Goal: Information Seeking & Learning: Learn about a topic

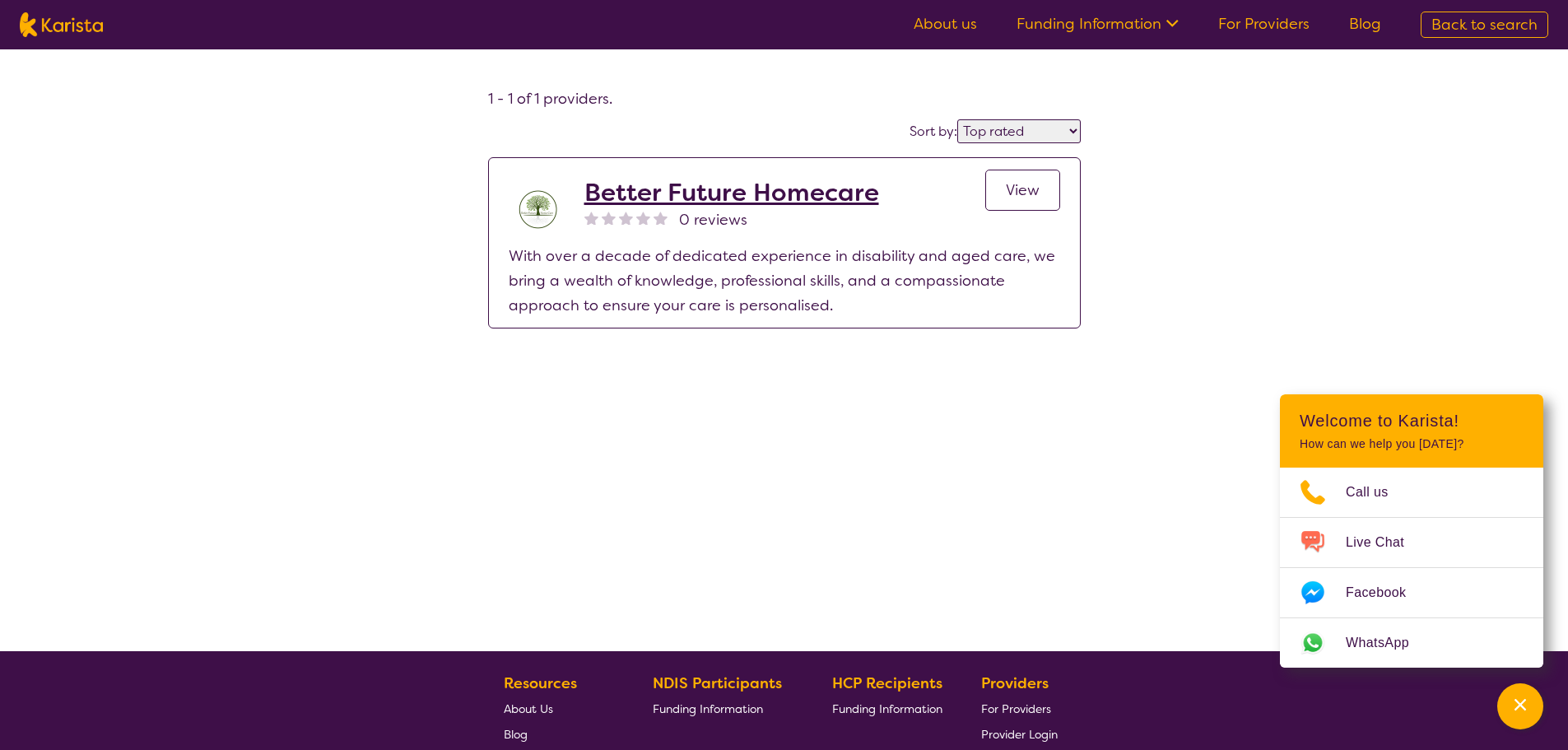
select select "by_score"
click at [44, 28] on img at bounding box center [61, 24] width 83 height 25
select select "NDIS Support Coordination"
select select "AD"
select select "NDIS"
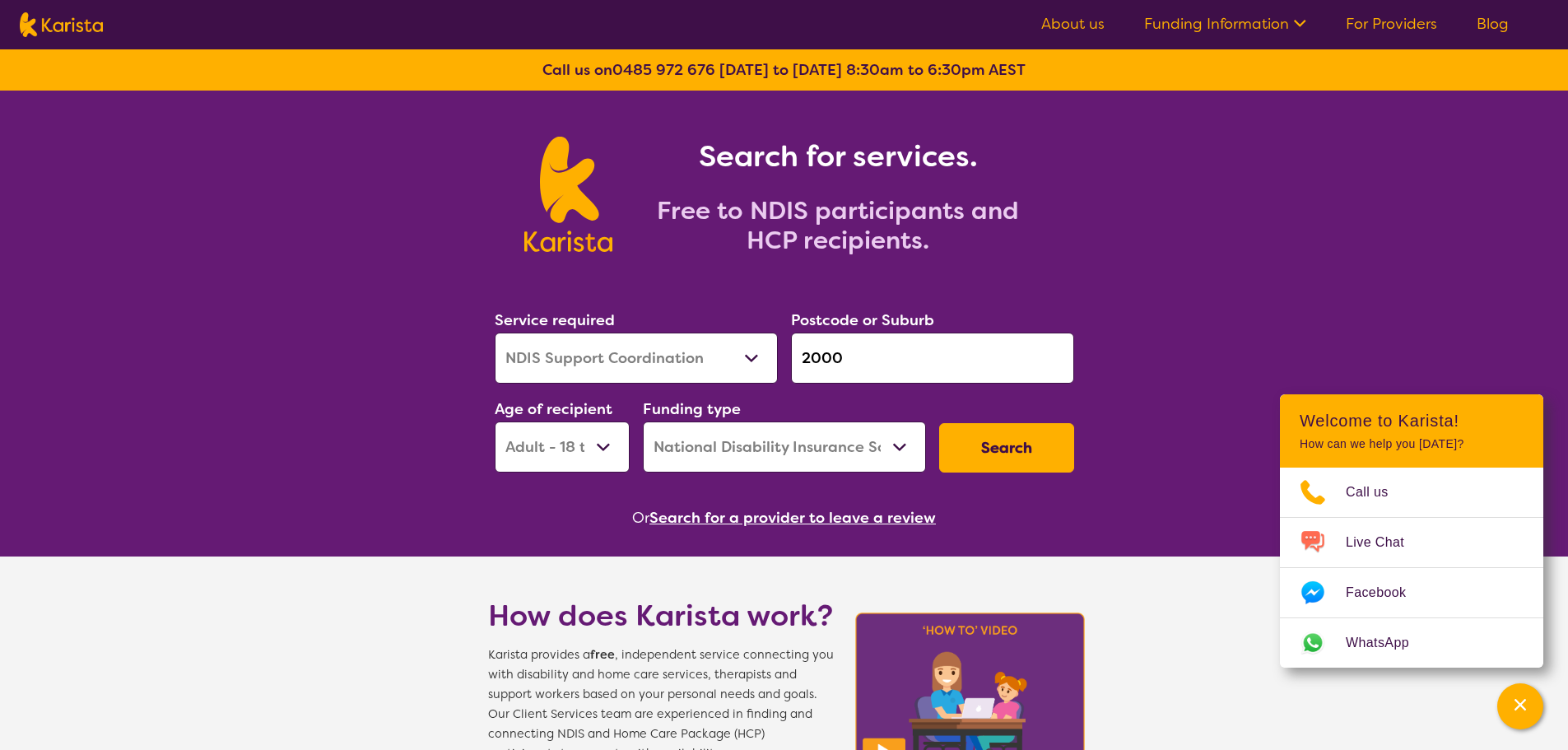
click at [888, 359] on input "2000" at bounding box center [932, 358] width 283 height 51
drag, startPoint x: 684, startPoint y: 372, endPoint x: 632, endPoint y: 381, distance: 52.8
click at [632, 383] on div "Service required Allied Health Assistant Assessment ([MEDICAL_DATA] or [MEDICAL…" at bounding box center [784, 390] width 592 height 178
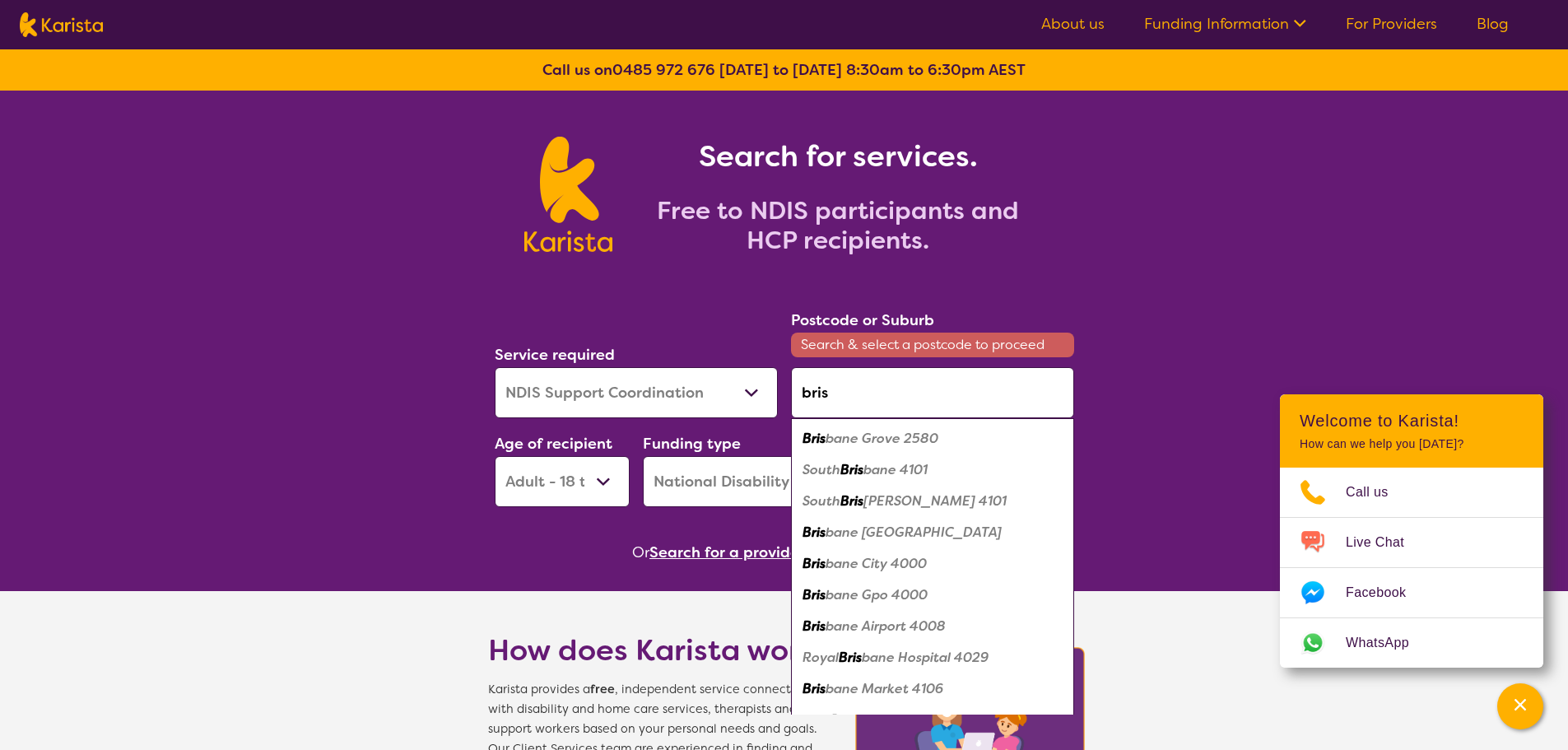
click at [916, 474] on em "bane 4101" at bounding box center [895, 470] width 64 height 17
type input "4101"
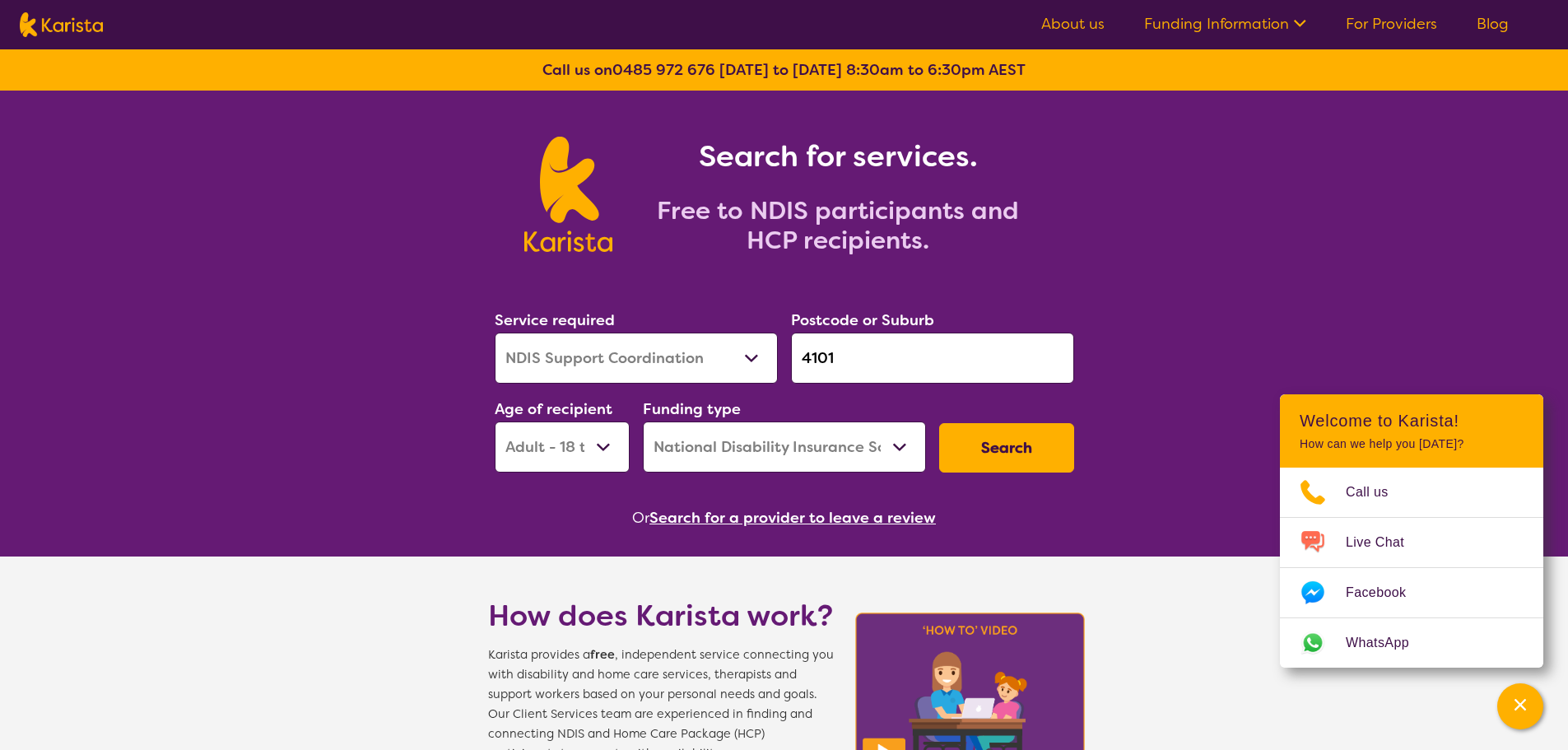
click at [942, 449] on button "Search" at bounding box center [1006, 447] width 135 height 49
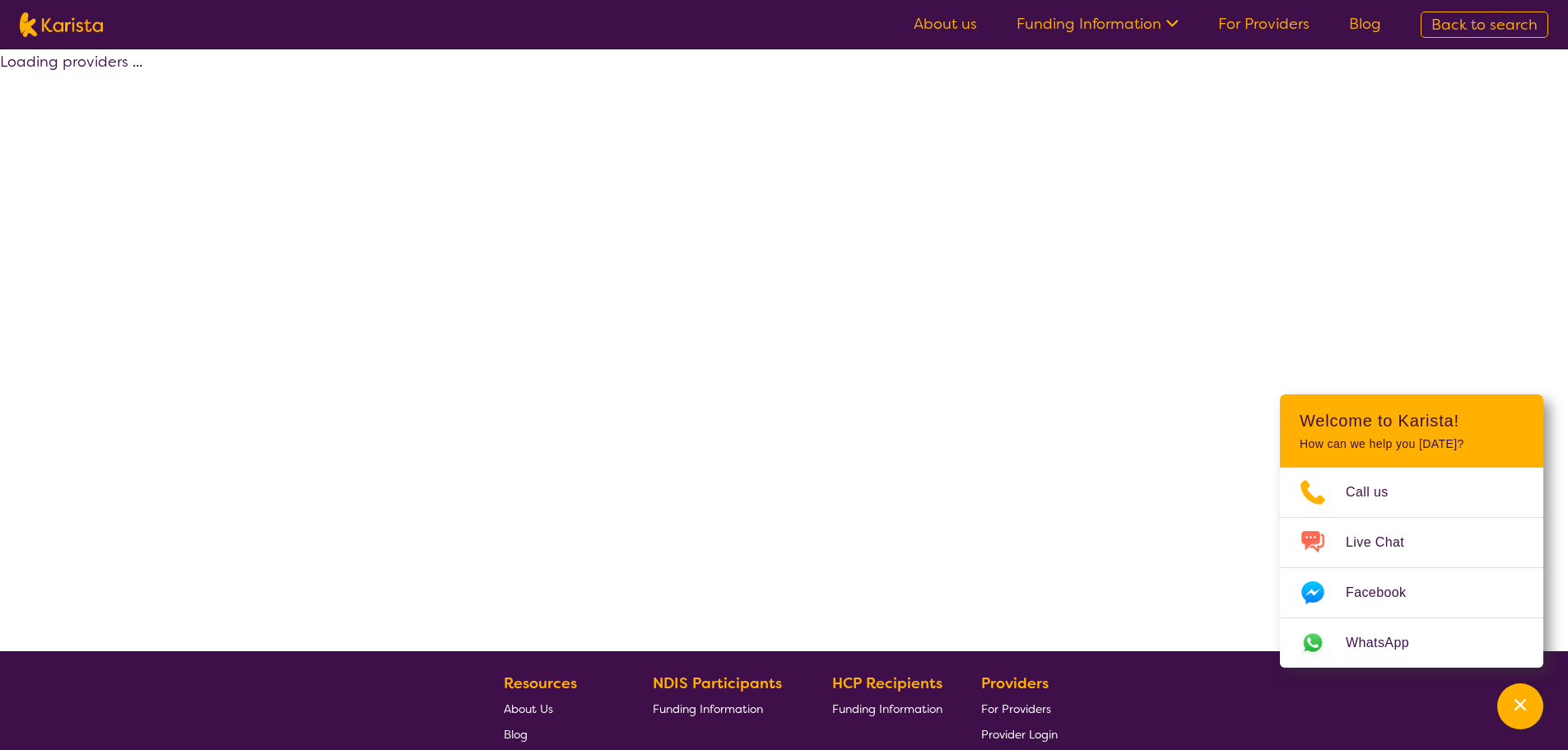
select select "by_score"
